Goal: Task Accomplishment & Management: Use online tool/utility

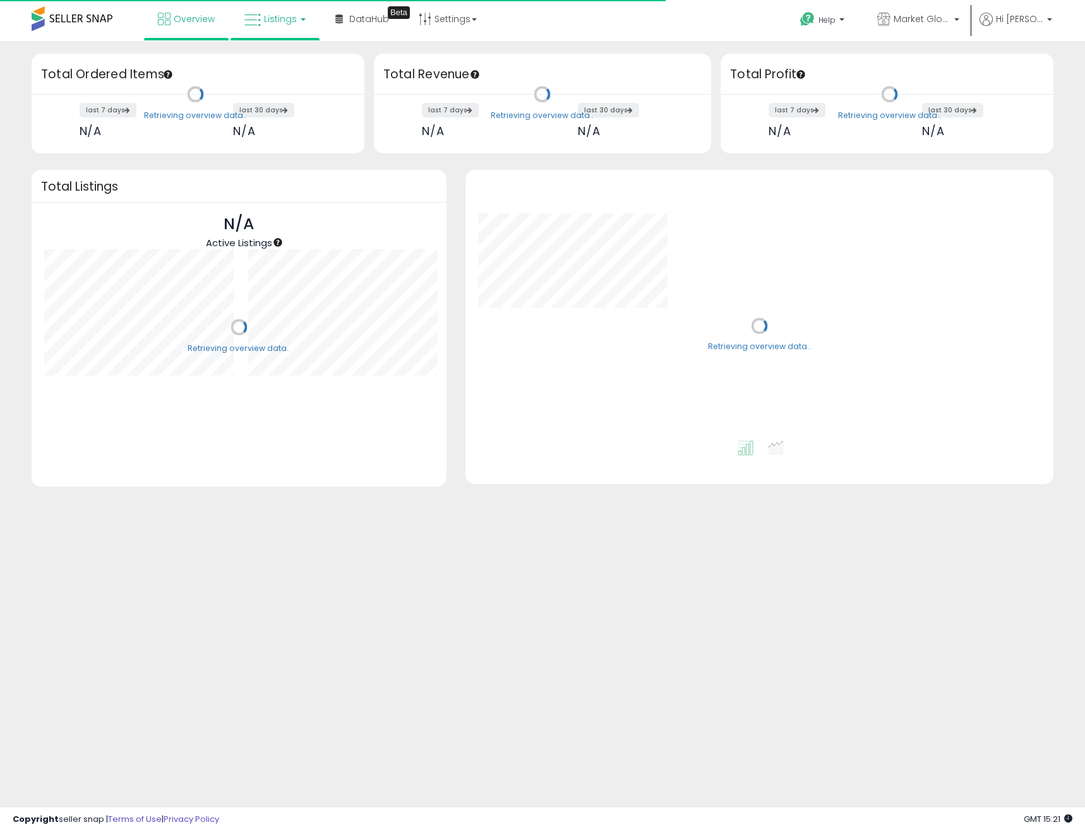
click at [283, 23] on span "Listings" at bounding box center [280, 19] width 33 height 13
click at [283, 56] on icon at bounding box center [284, 62] width 55 height 16
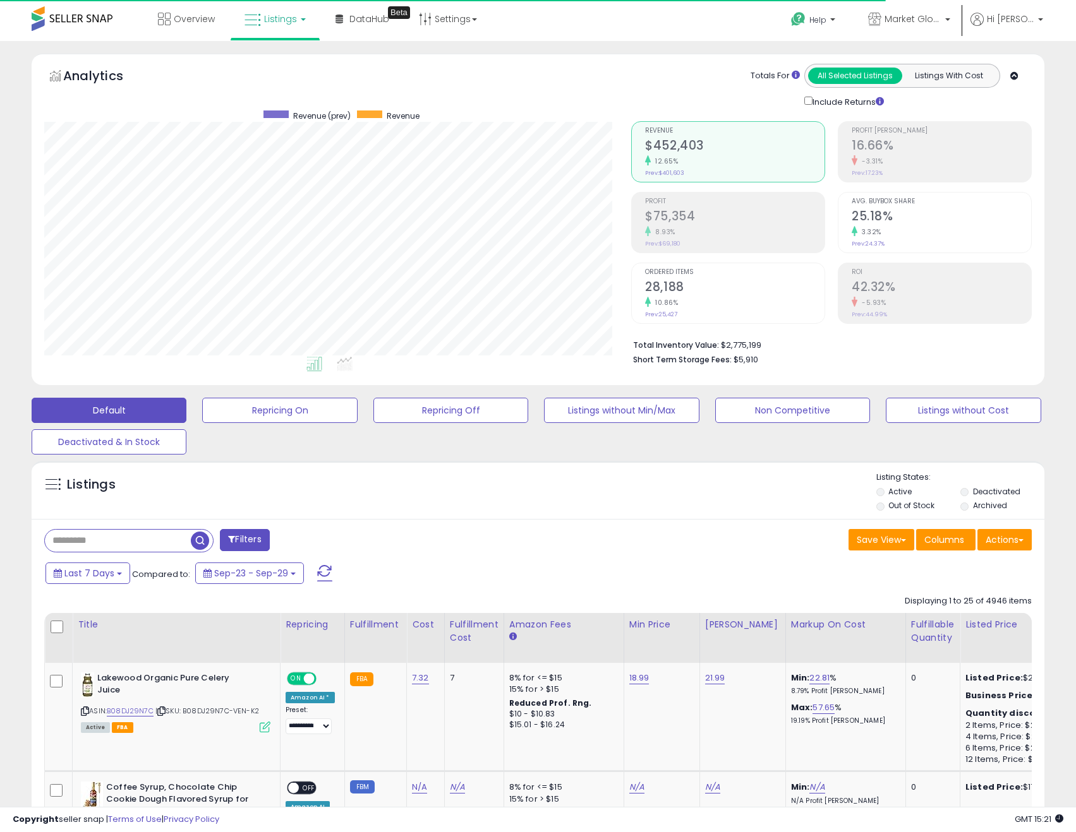
scroll to position [259, 587]
click at [1003, 536] on button "Actions" at bounding box center [1004, 539] width 54 height 21
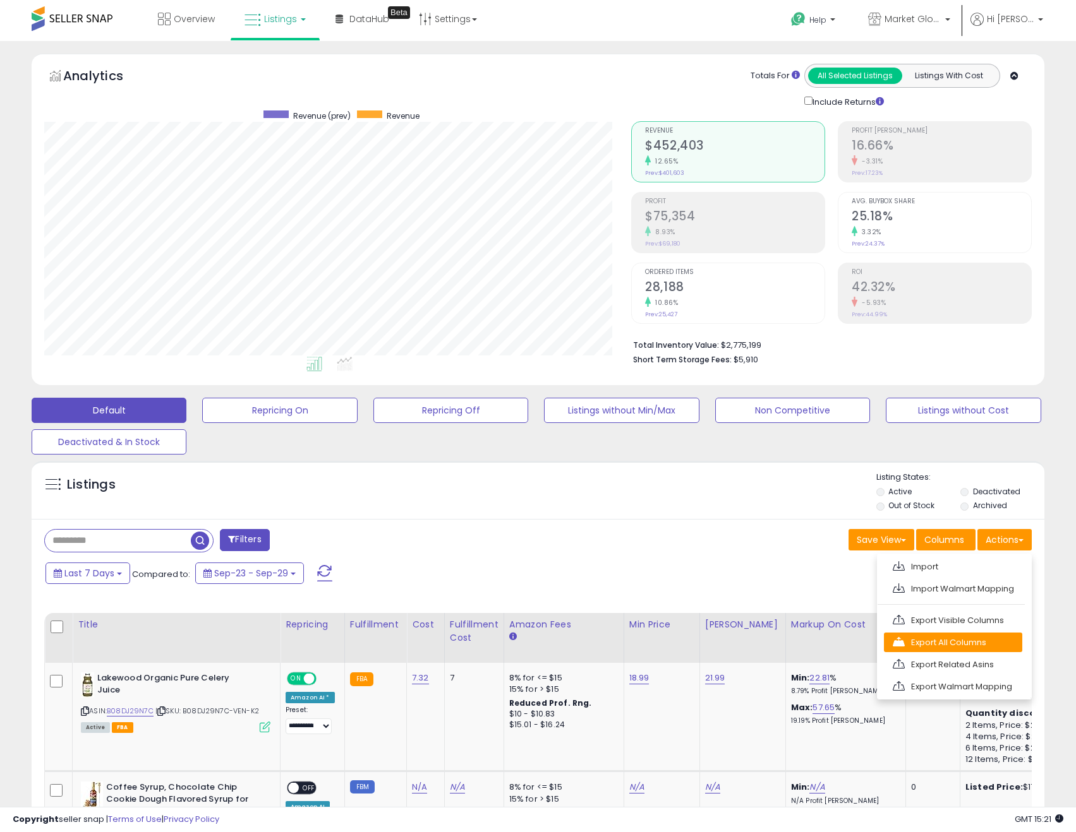
click at [994, 646] on link "Export All Columns" at bounding box center [953, 643] width 138 height 20
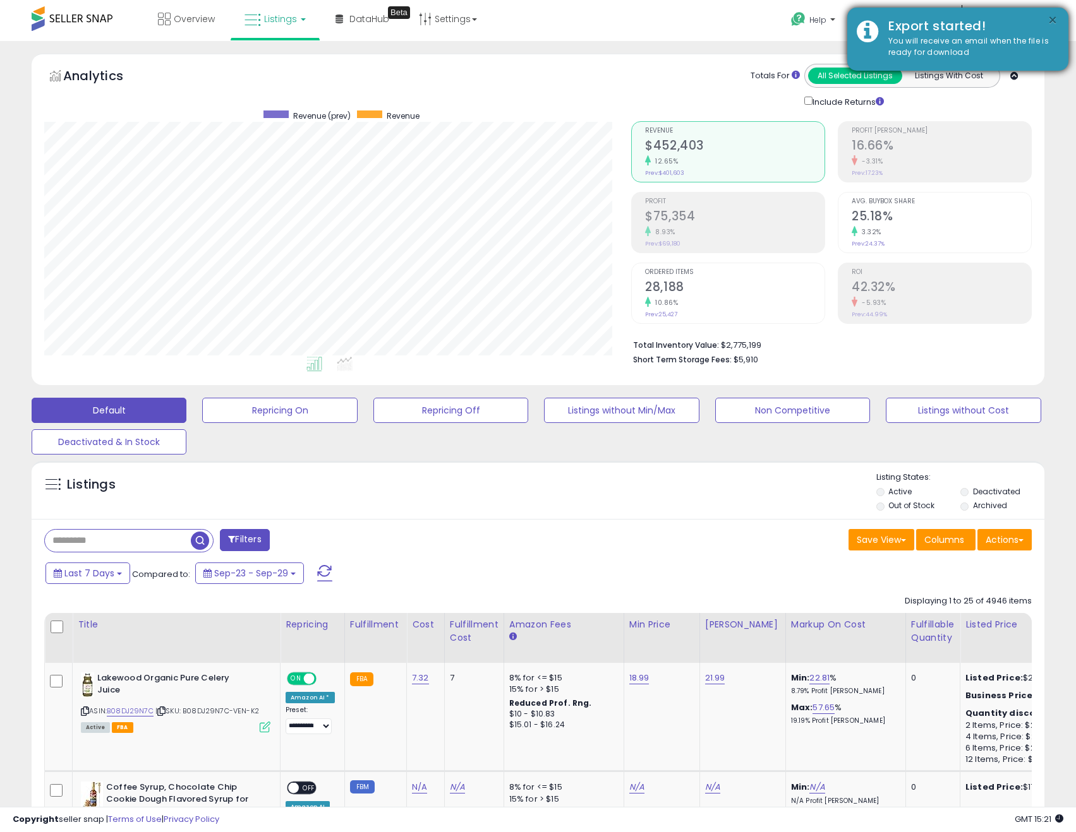
click at [1052, 20] on button "×" at bounding box center [1052, 21] width 10 height 16
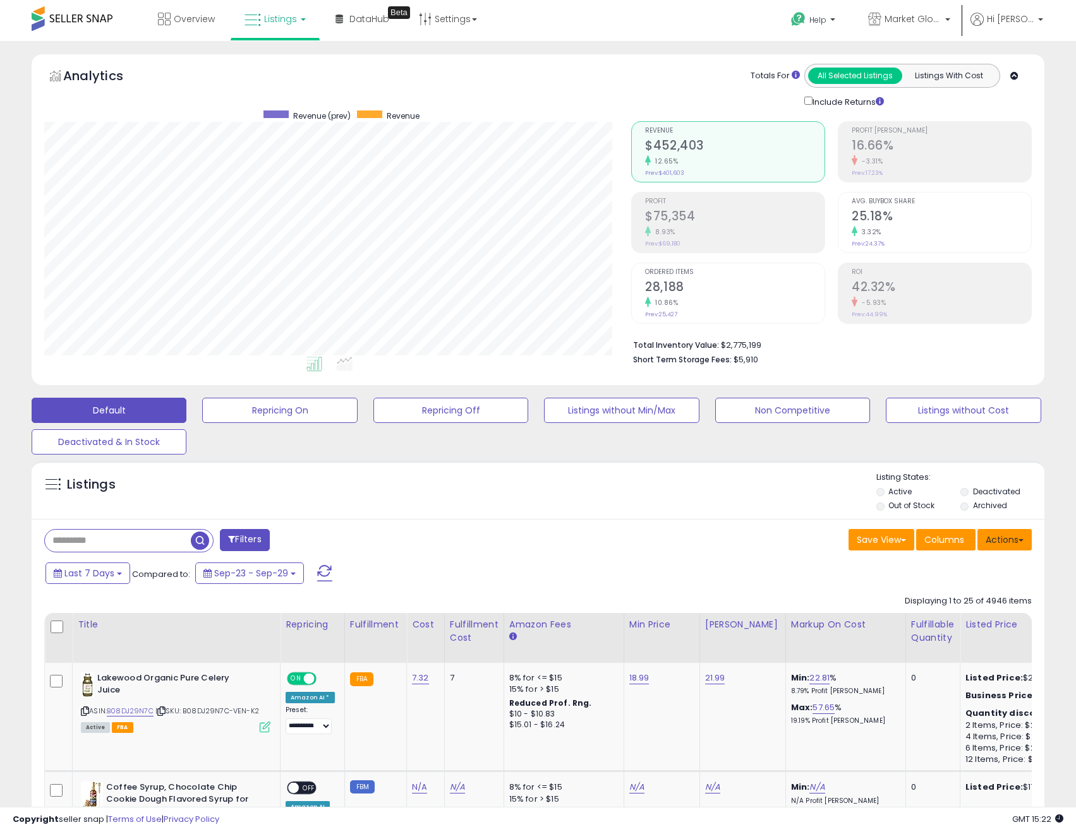
click at [1023, 536] on button "Actions" at bounding box center [1004, 539] width 54 height 21
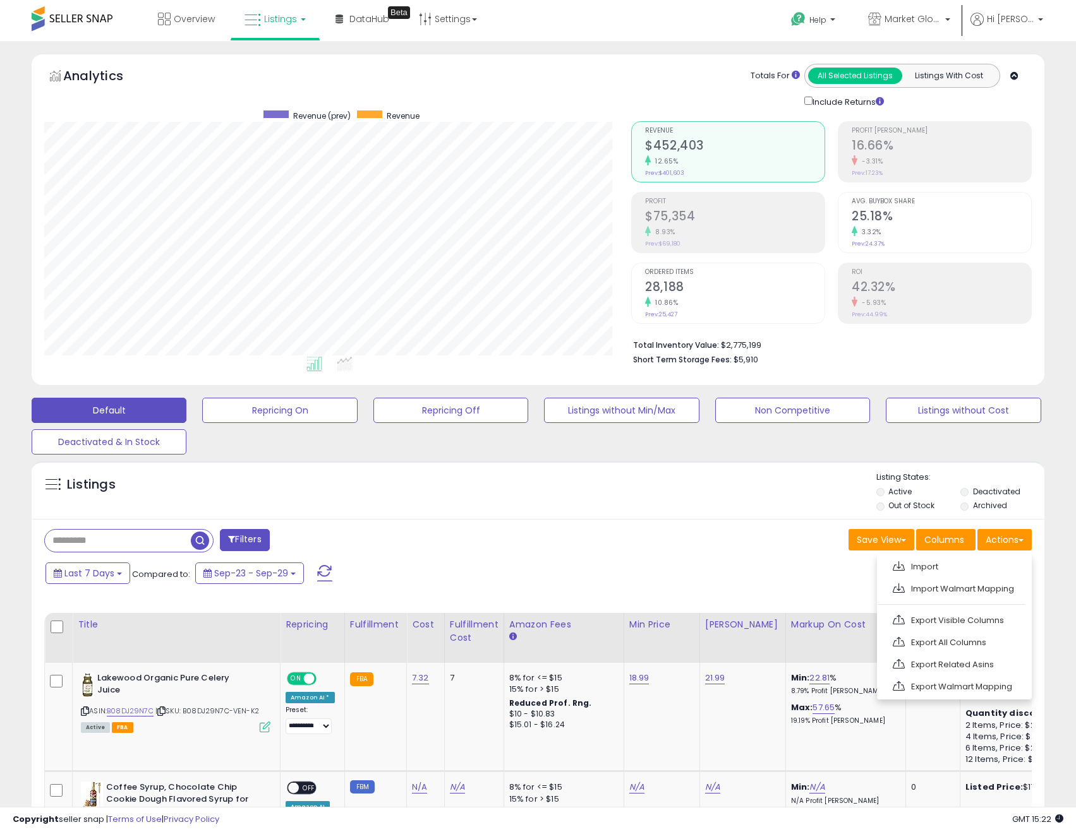
click at [697, 503] on div "Listings" at bounding box center [538, 493] width 1012 height 43
